Goal: Understand process/instructions: Learn about a topic

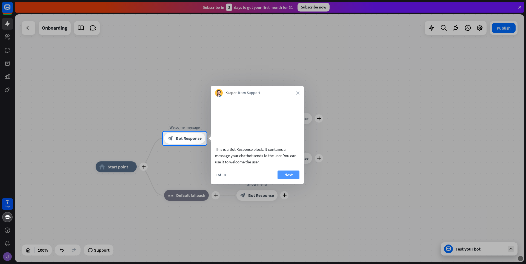
click at [290, 179] on button "Next" at bounding box center [288, 174] width 22 height 9
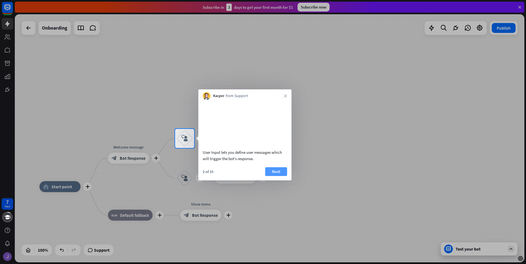
click at [281, 176] on button "Next" at bounding box center [276, 171] width 22 height 9
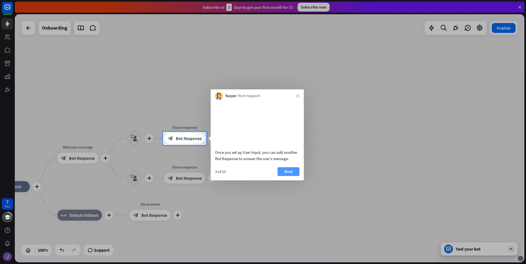
click at [286, 176] on button "Next" at bounding box center [288, 171] width 22 height 9
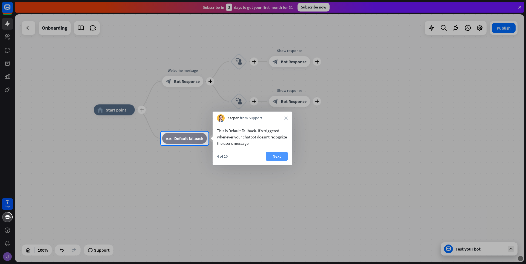
click at [277, 160] on button "Next" at bounding box center [277, 156] width 22 height 9
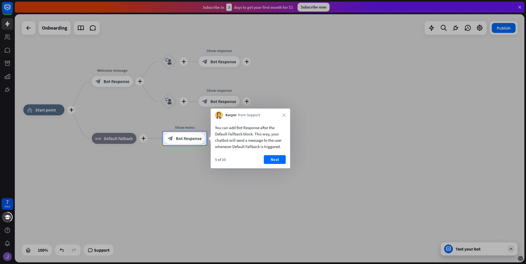
click at [286, 159] on div "5 of 10 Next" at bounding box center [250, 161] width 79 height 13
click at [284, 160] on button "Next" at bounding box center [275, 159] width 22 height 9
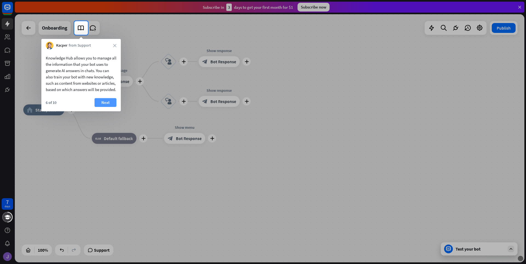
click at [100, 107] on button "Next" at bounding box center [105, 102] width 22 height 9
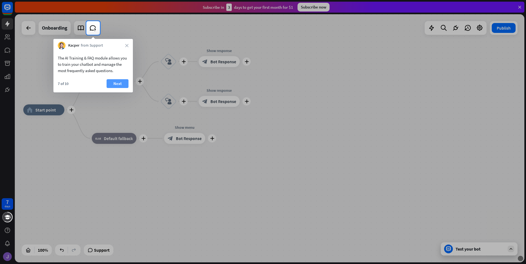
click at [114, 82] on button "Next" at bounding box center [118, 83] width 22 height 9
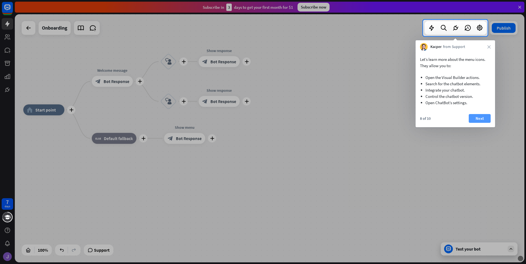
click at [479, 116] on button "Next" at bounding box center [479, 118] width 22 height 9
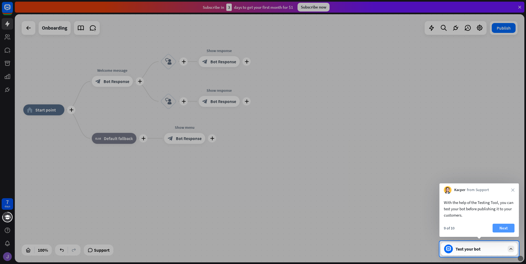
click at [499, 226] on button "Next" at bounding box center [503, 227] width 22 height 9
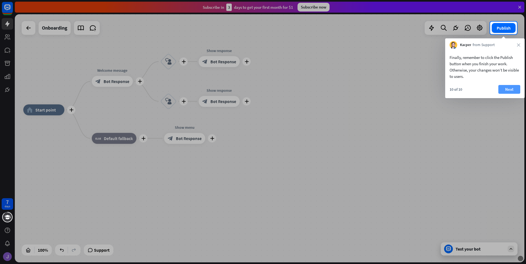
click at [508, 89] on button "Next" at bounding box center [509, 89] width 22 height 9
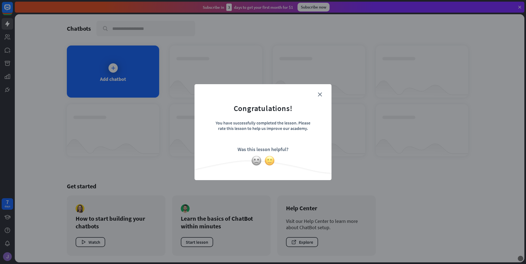
click at [269, 161] on img at bounding box center [269, 160] width 10 height 10
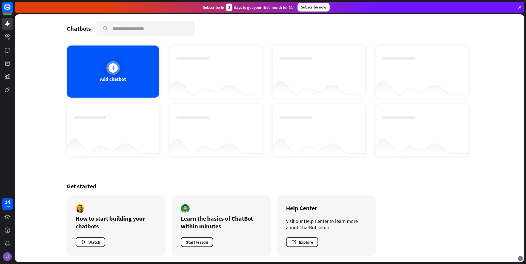
click at [112, 65] on div at bounding box center [112, 67] width 9 height 9
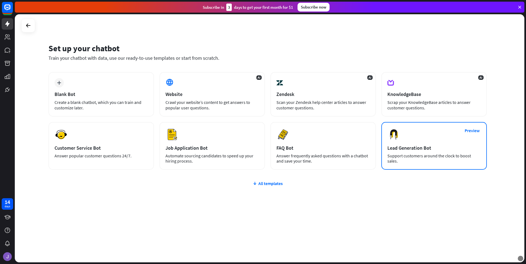
click at [449, 145] on div "Lead Generation Bot" at bounding box center [433, 148] width 93 height 6
